Goal: Information Seeking & Learning: Find specific fact

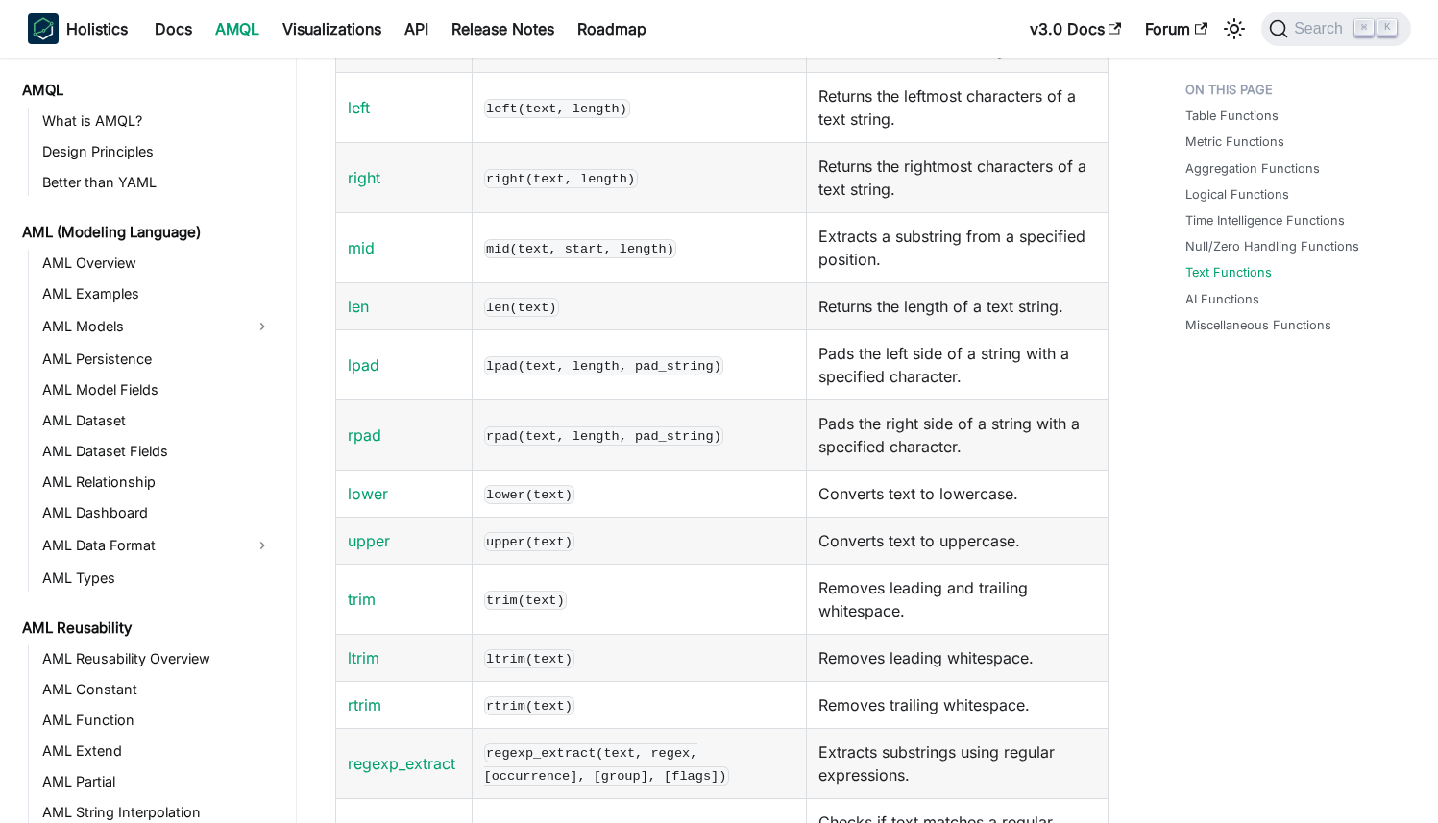
scroll to position [837, 0]
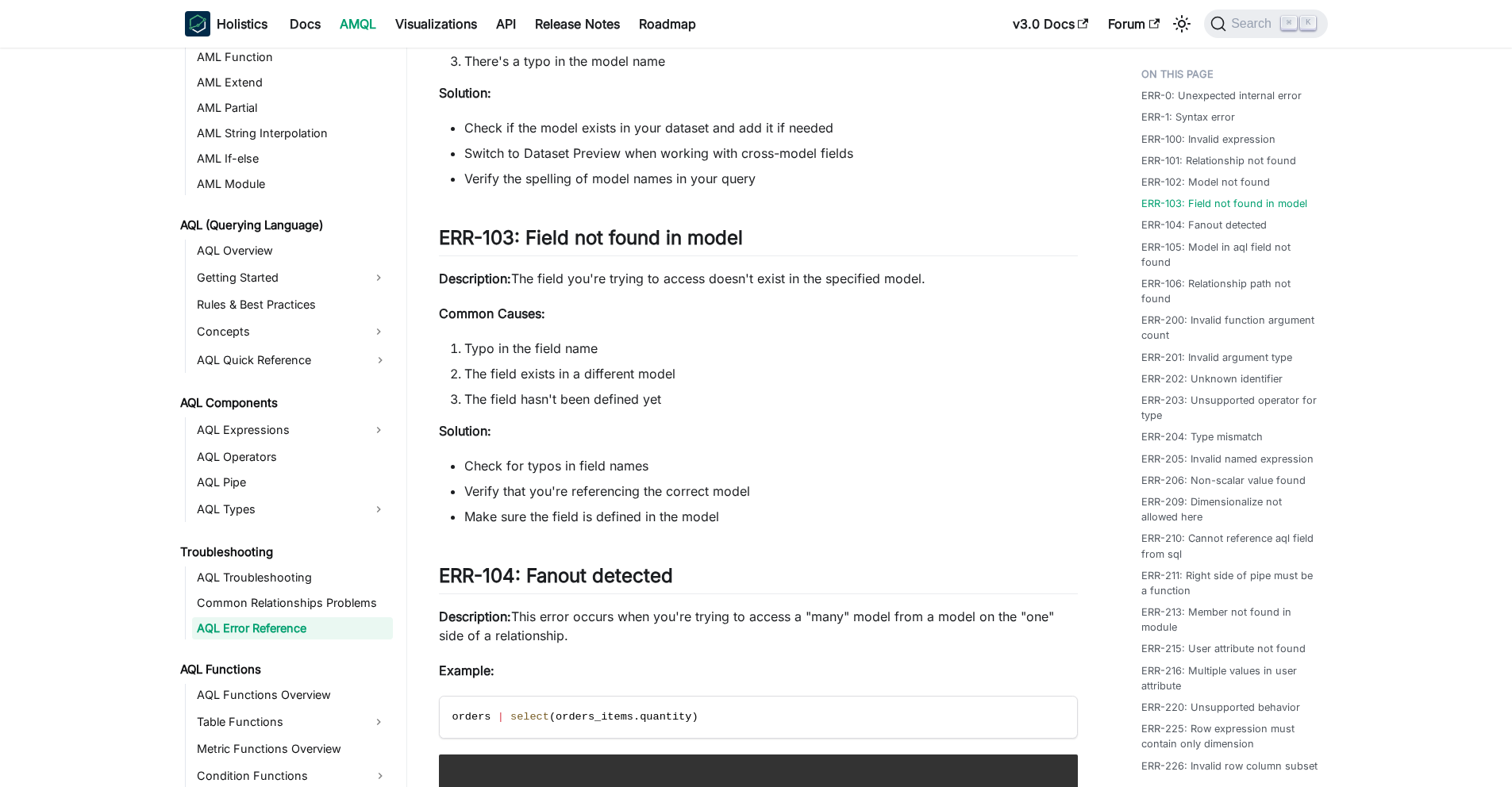
scroll to position [1612, 0]
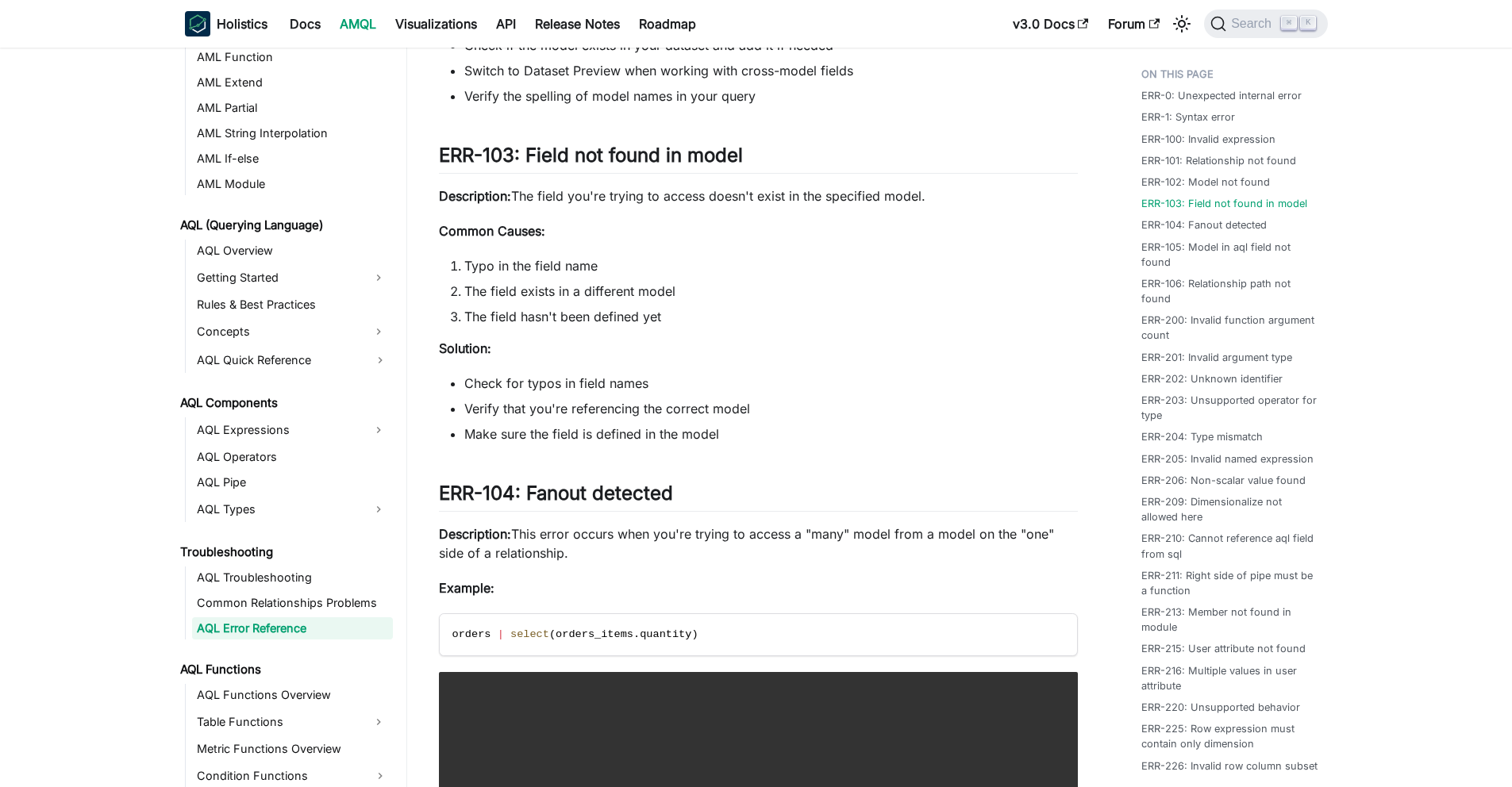
click at [554, 291] on li "The field exists in a different model" at bounding box center [771, 291] width 614 height 19
click at [557, 314] on li "The field hasn't been defined yet" at bounding box center [771, 316] width 614 height 19
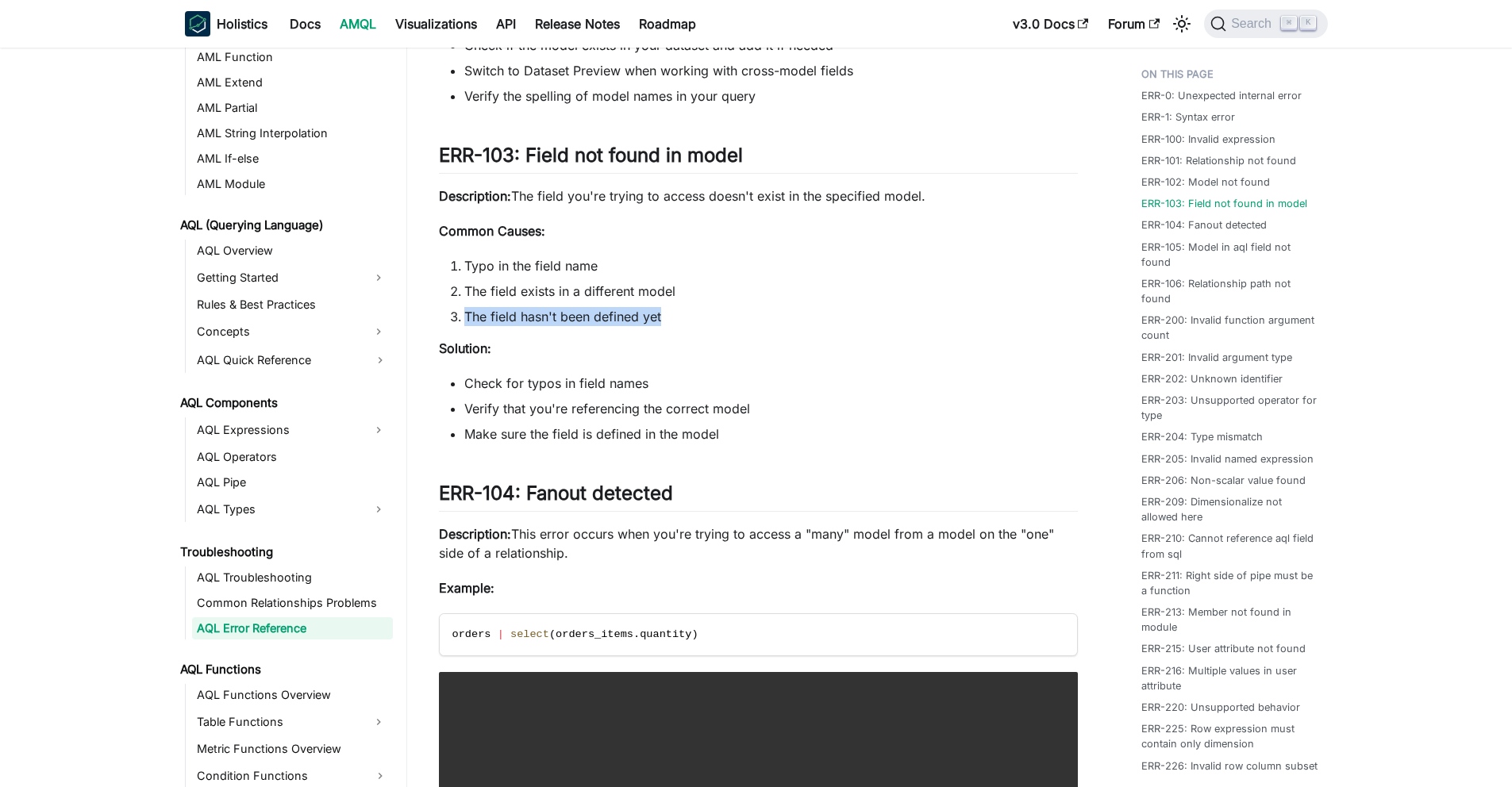
click at [557, 314] on li "The field hasn't been defined yet" at bounding box center [771, 316] width 614 height 19
